Goal: Use online tool/utility

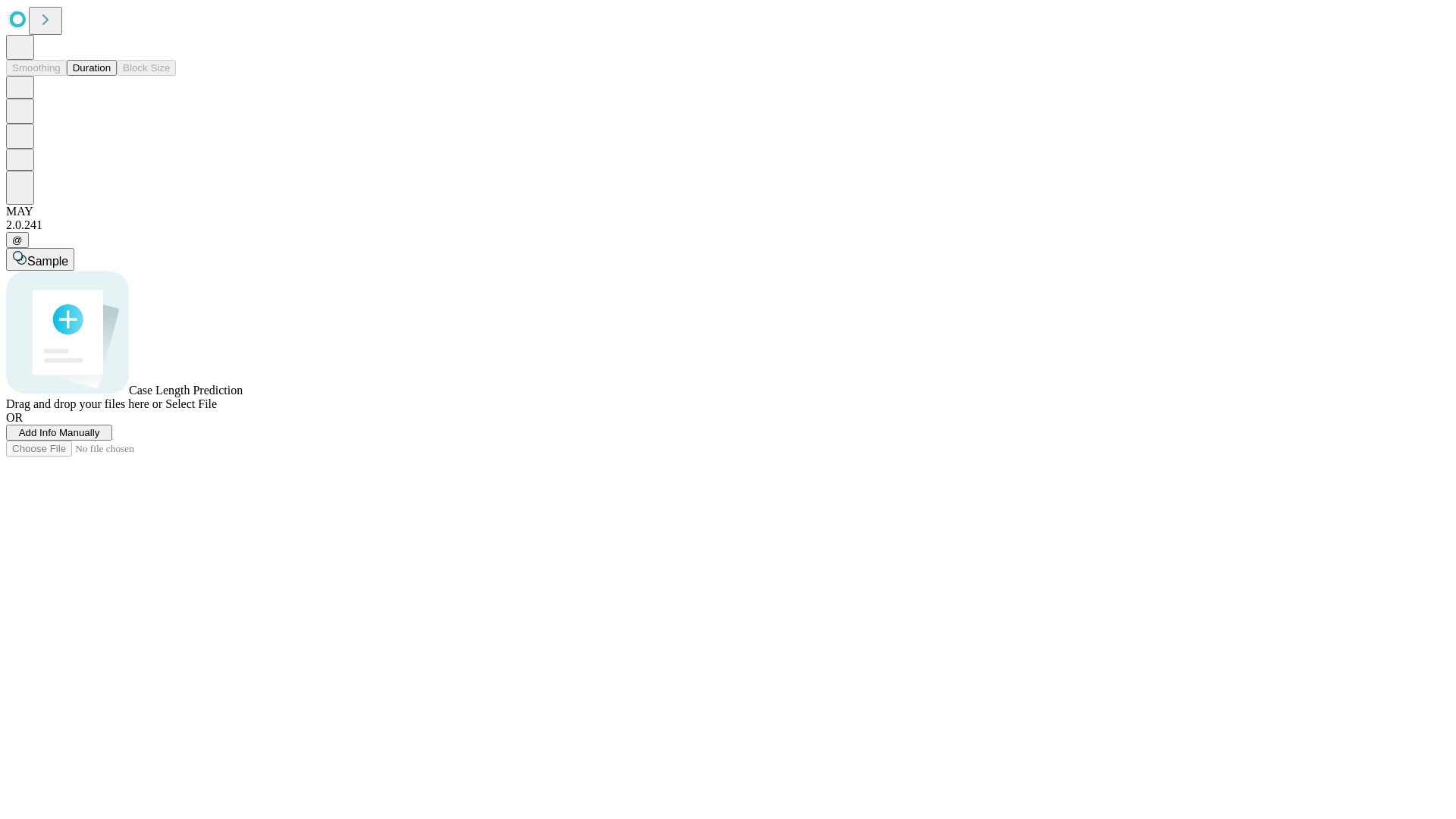
click at [111, 76] on button "Duration" at bounding box center [91, 67] width 50 height 16
click at [217, 410] on span "Select File" at bounding box center [190, 404] width 52 height 13
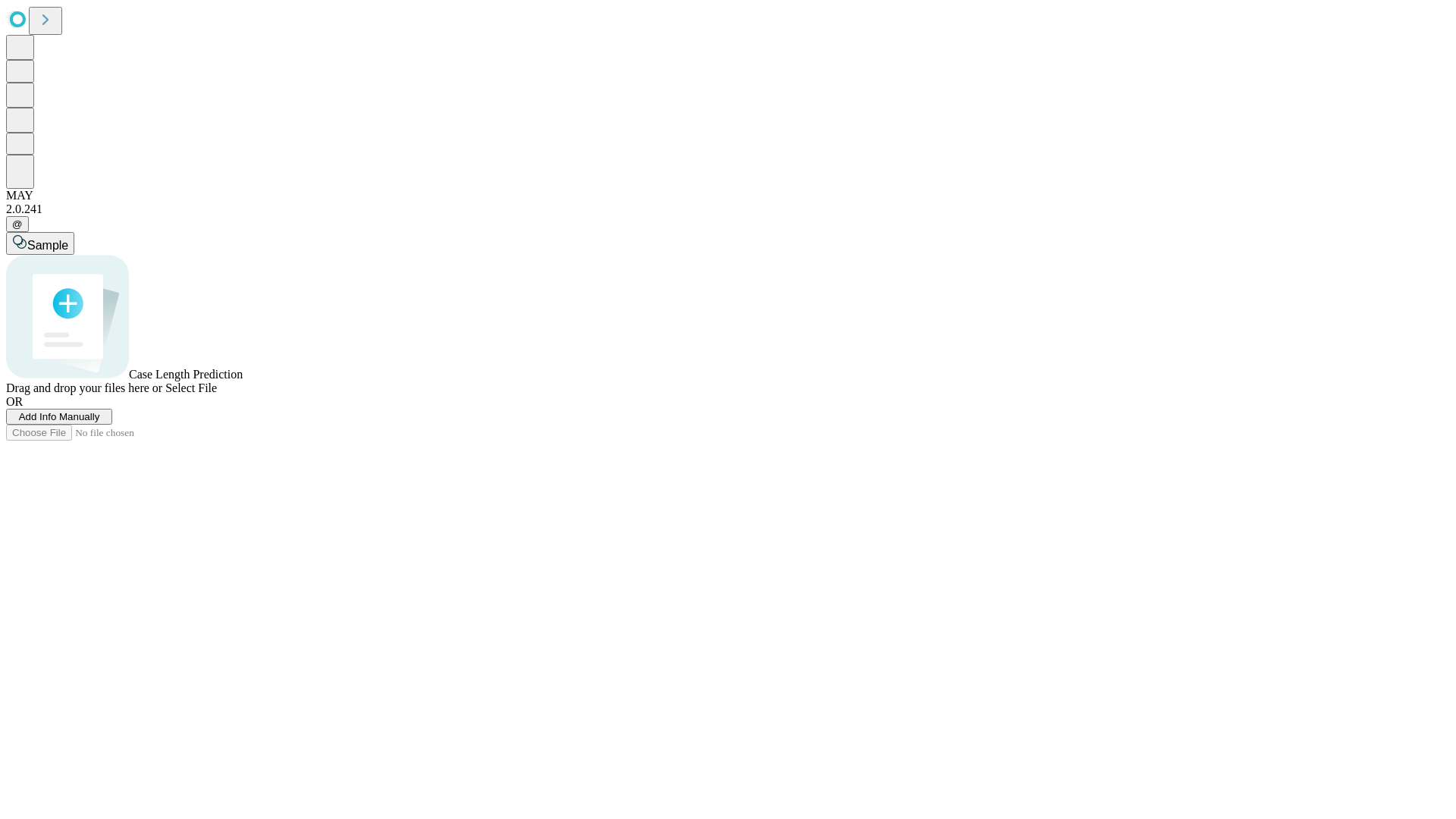
click at [217, 395] on span "Select File" at bounding box center [190, 388] width 52 height 13
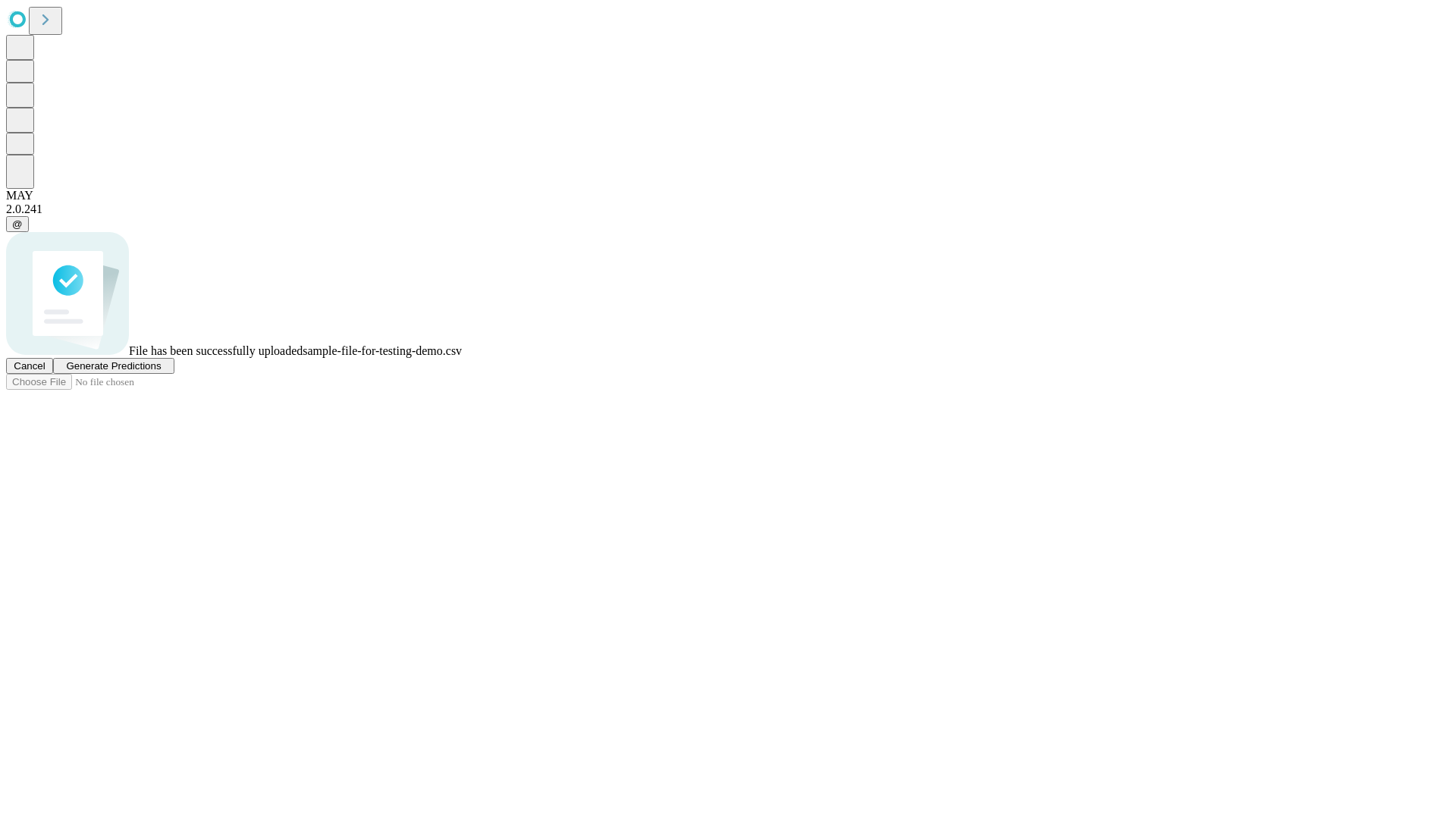
click at [161, 372] on span "Generate Predictions" at bounding box center [112, 365] width 95 height 11
